Goal: Navigation & Orientation: Find specific page/section

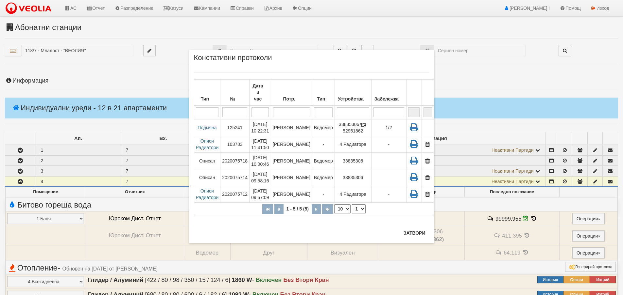
click at [74, 8] on div "× Констативни протоколи Тип № Дата и час Потр. Тип Устройства Забележка 1 - 5 /…" at bounding box center [311, 147] width 623 height 295
click at [414, 235] on button "Затвори" at bounding box center [414, 233] width 30 height 10
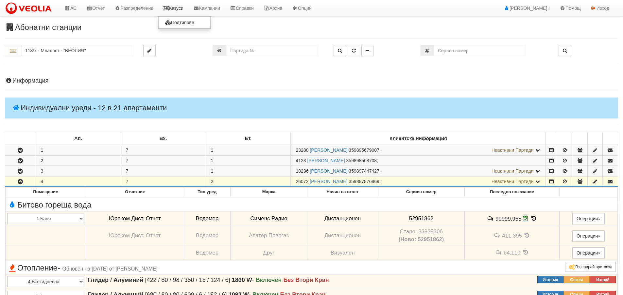
click at [176, 8] on link "Казуси" at bounding box center [173, 8] width 30 height 16
